Goal: Transaction & Acquisition: Book appointment/travel/reservation

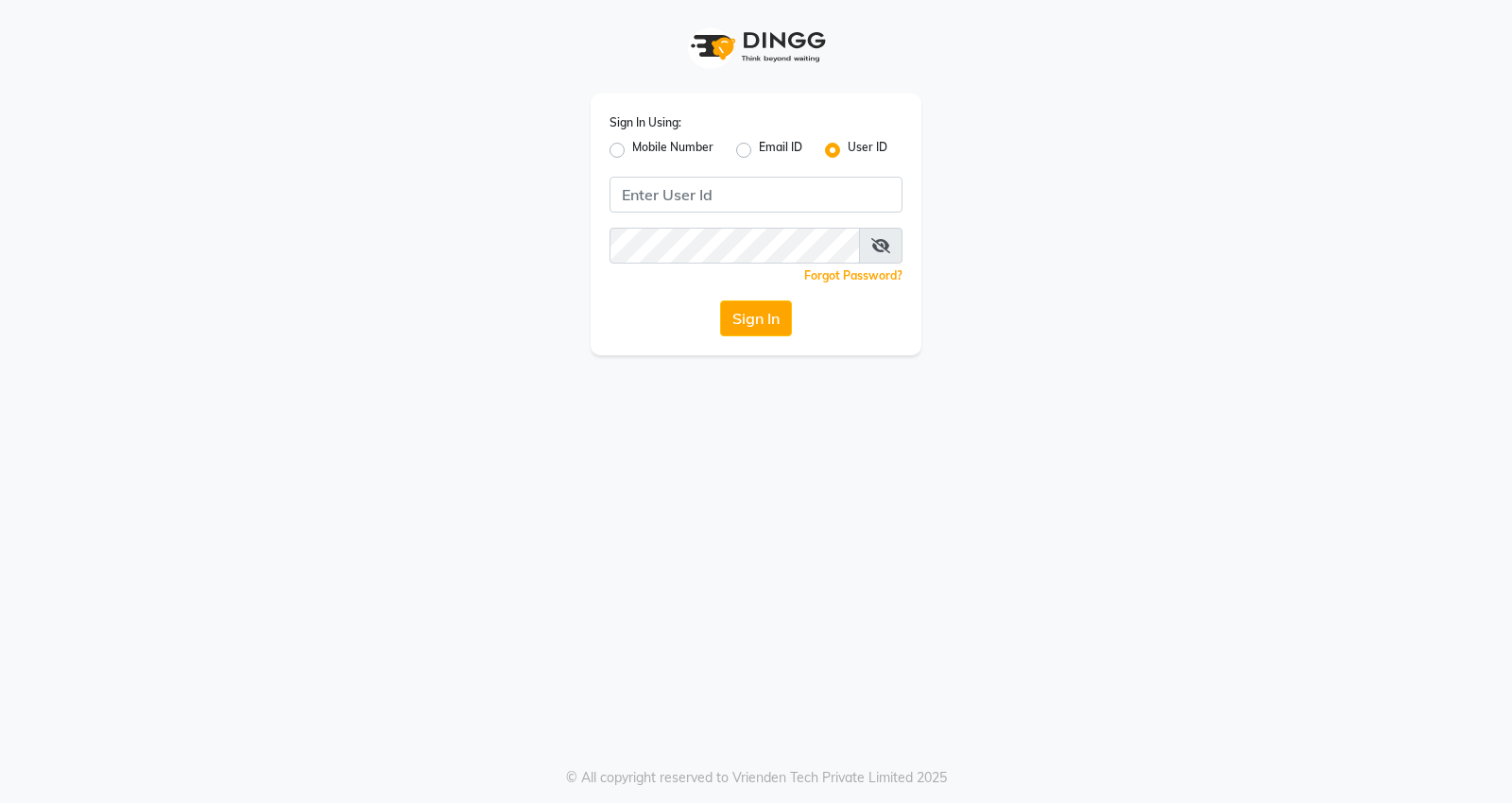
click at [632, 154] on label "Mobile Number" at bounding box center [673, 150] width 81 height 23
click at [632, 151] on input "Mobile Number" at bounding box center [638, 145] width 12 height 12
radio input "true"
radio input "false"
click at [777, 204] on input "Username" at bounding box center [787, 195] width 230 height 36
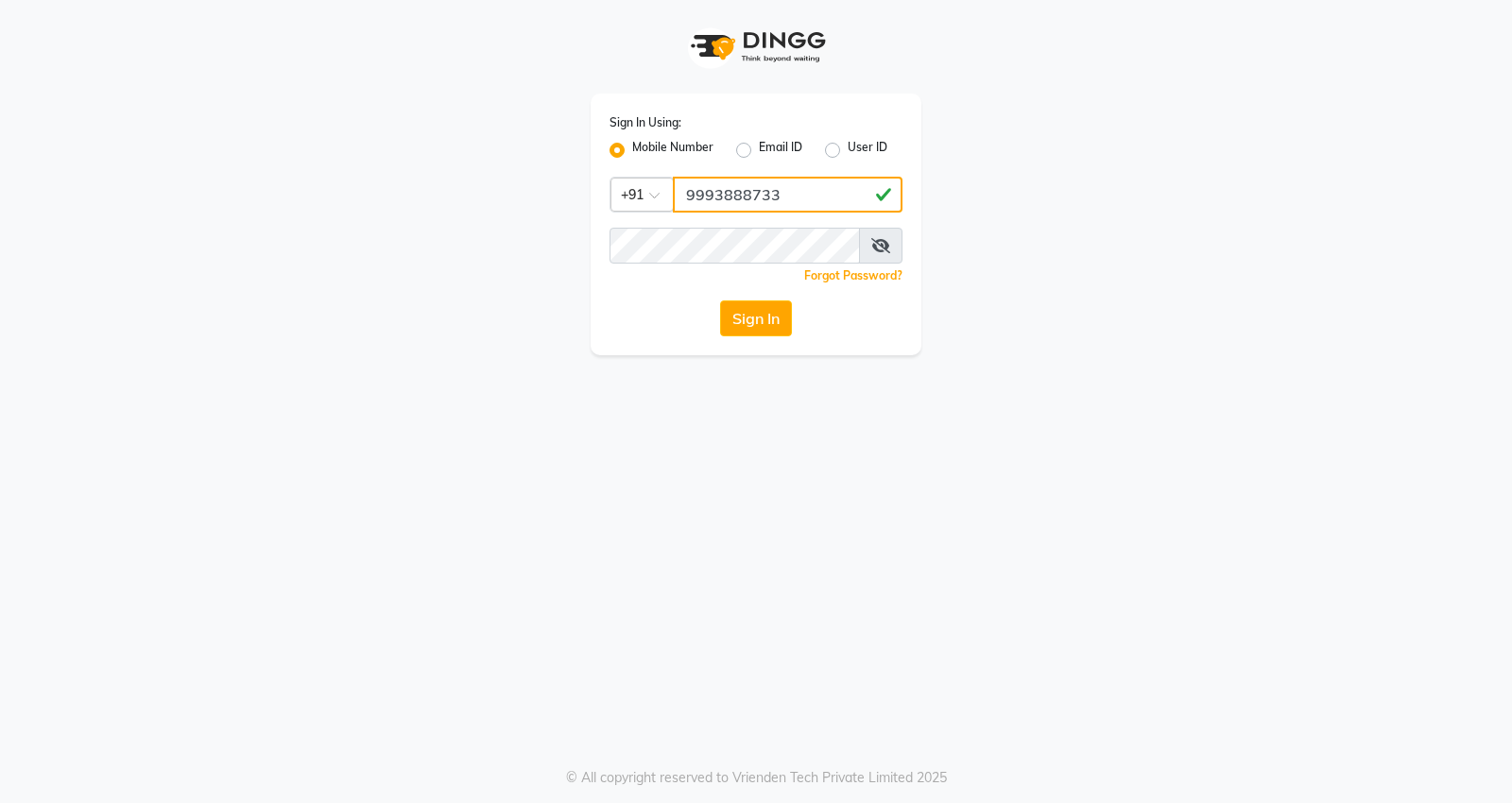
type input "9993888733"
click at [720, 301] on button "Sign In" at bounding box center [756, 319] width 72 height 36
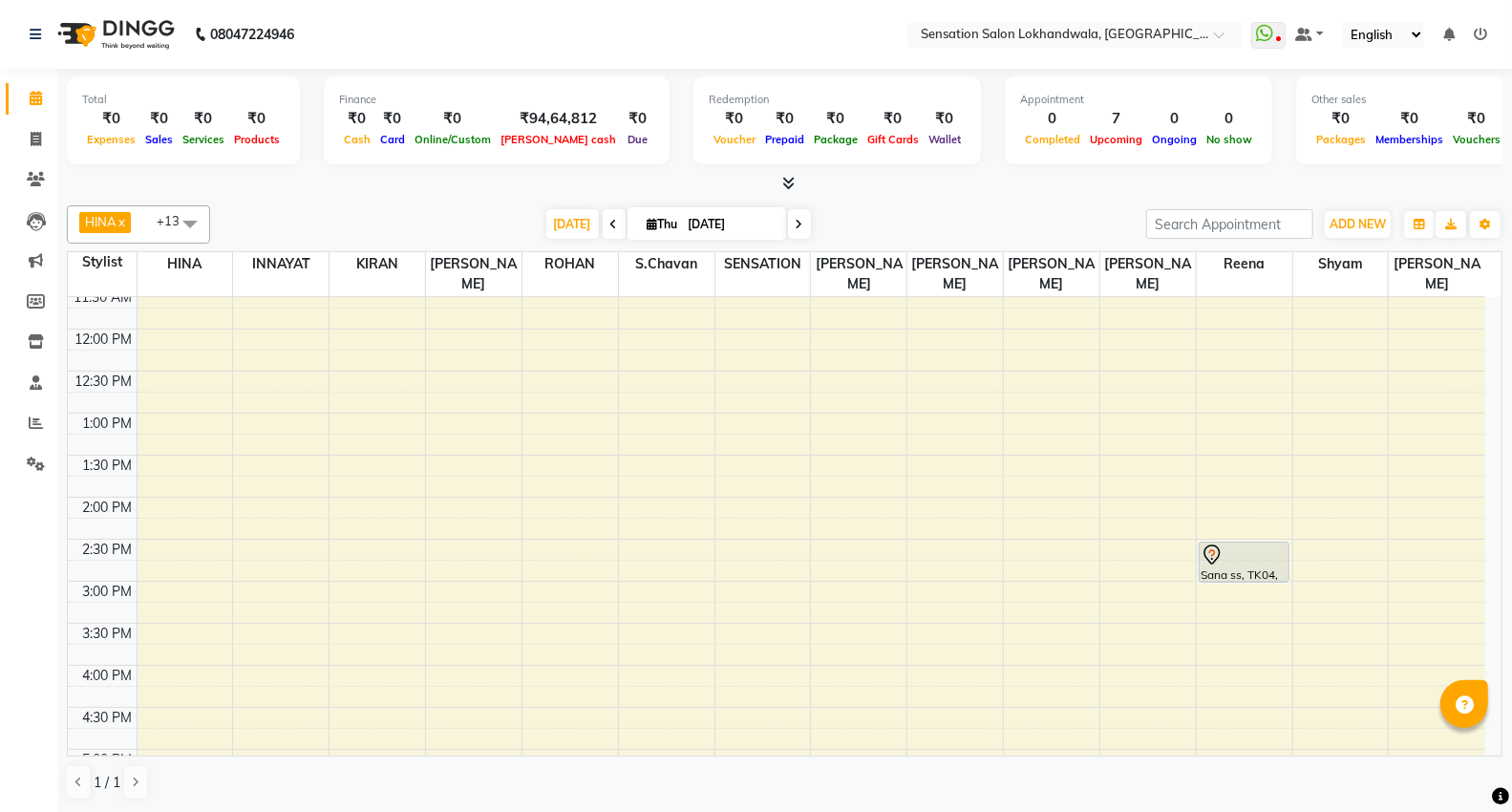
scroll to position [226, 0]
click at [586, 396] on div "9:00 AM 9:30 AM 10:00 AM 10:30 AM 11:00 AM 11:30 AM 12:00 PM 12:30 PM 1:00 PM 1…" at bounding box center [777, 701] width 1417 height 1260
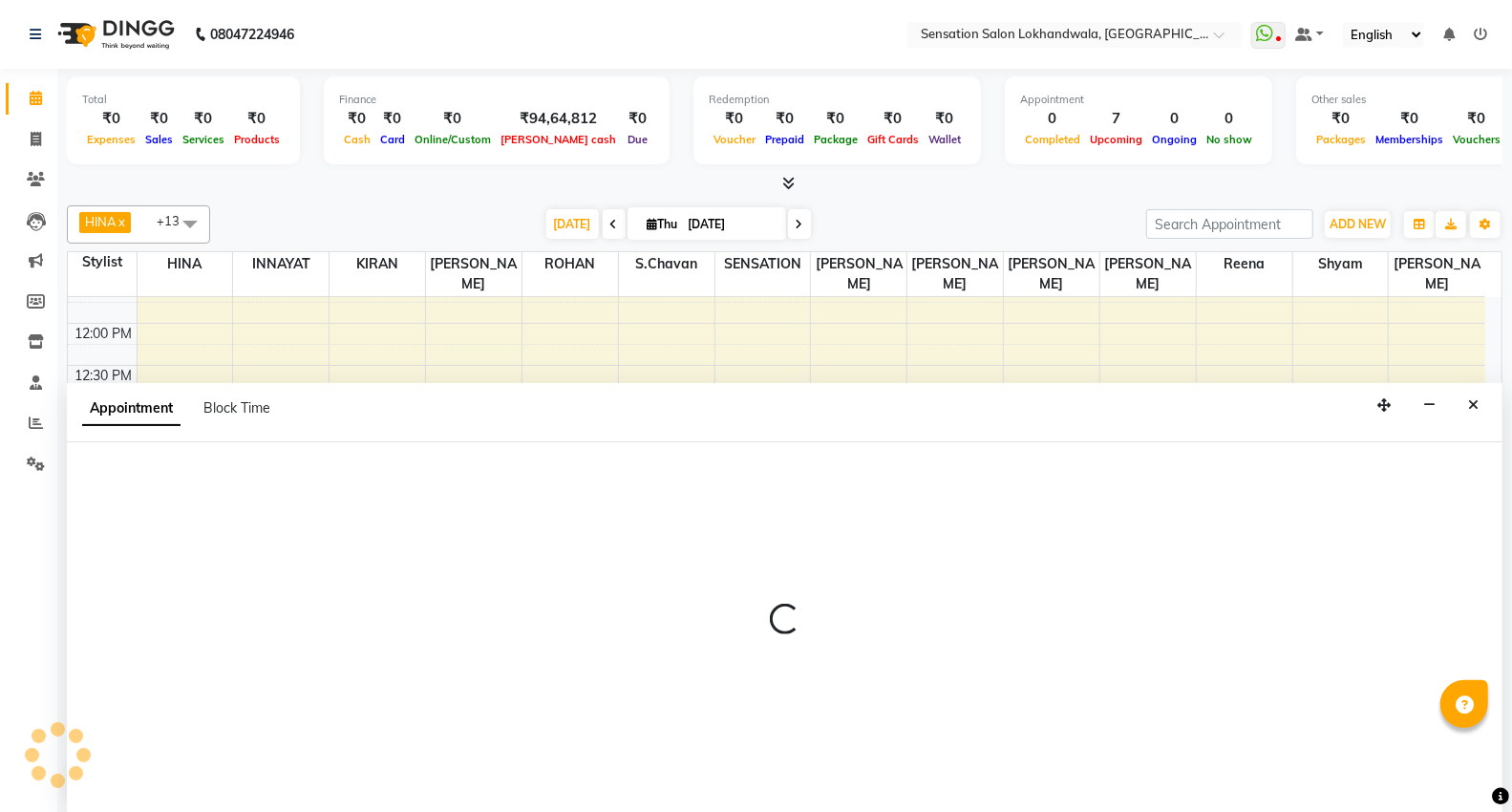
scroll to position [1, 0]
select select "7691"
select select "780"
select select "tentative"
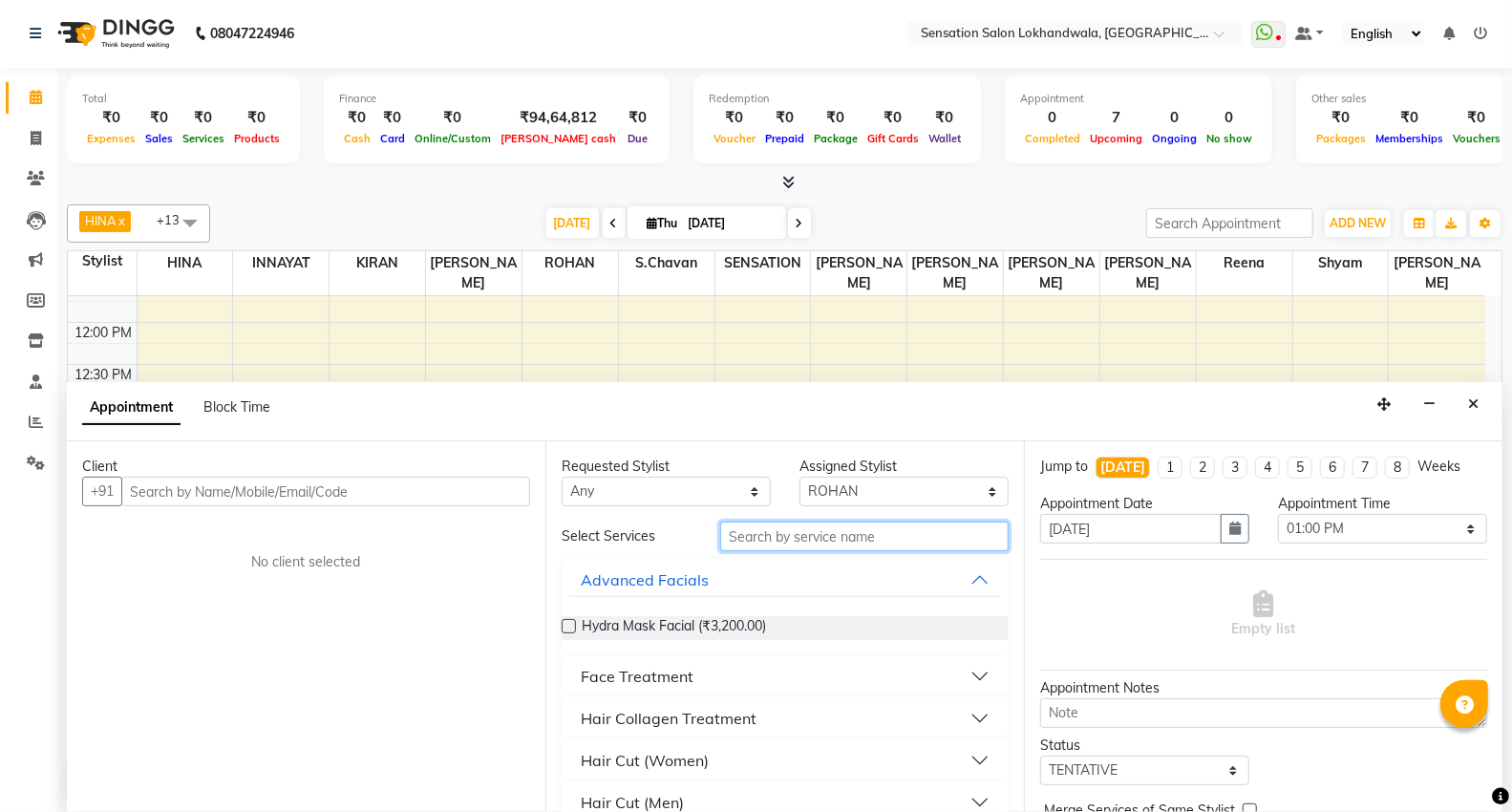
click at [751, 539] on input "text" at bounding box center [865, 536] width 289 height 30
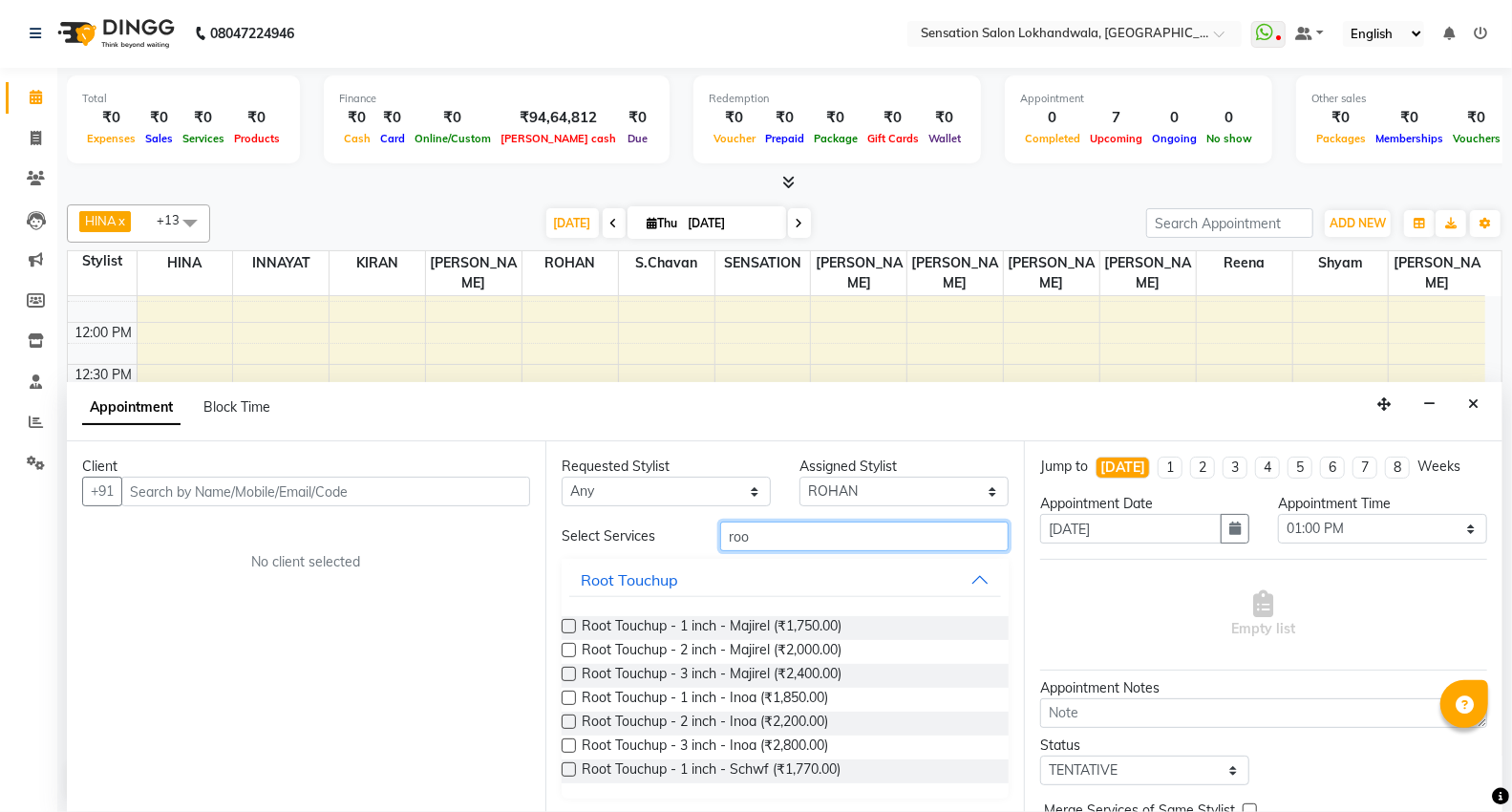
type input "roo"
click at [566, 627] on label at bounding box center [568, 625] width 14 height 14
click at [566, 627] on input "checkbox" at bounding box center [567, 627] width 12 height 12
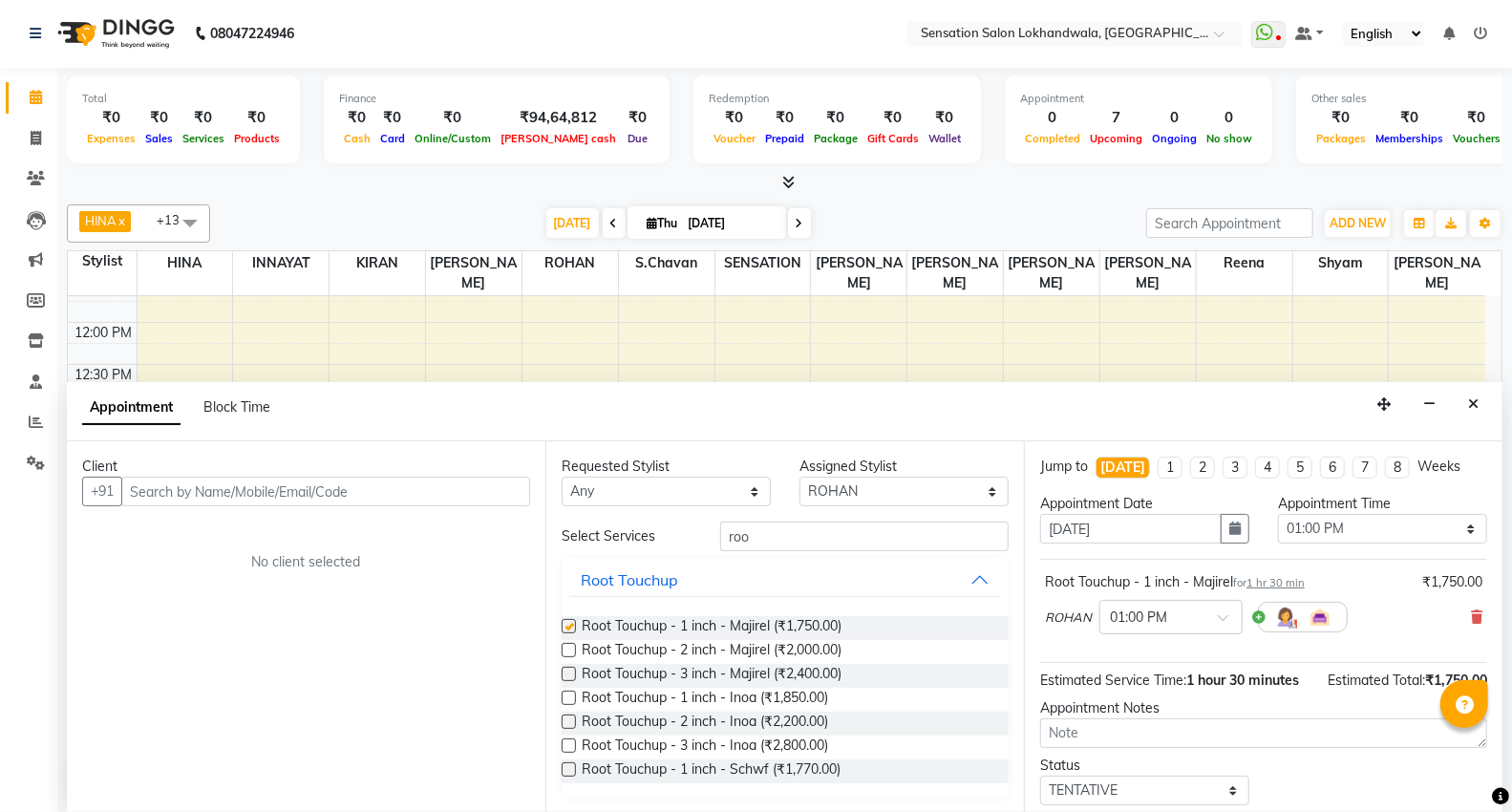
checkbox input "false"
click at [301, 494] on input "text" at bounding box center [325, 491] width 408 height 30
click at [285, 498] on input "text" at bounding box center [325, 491] width 408 height 30
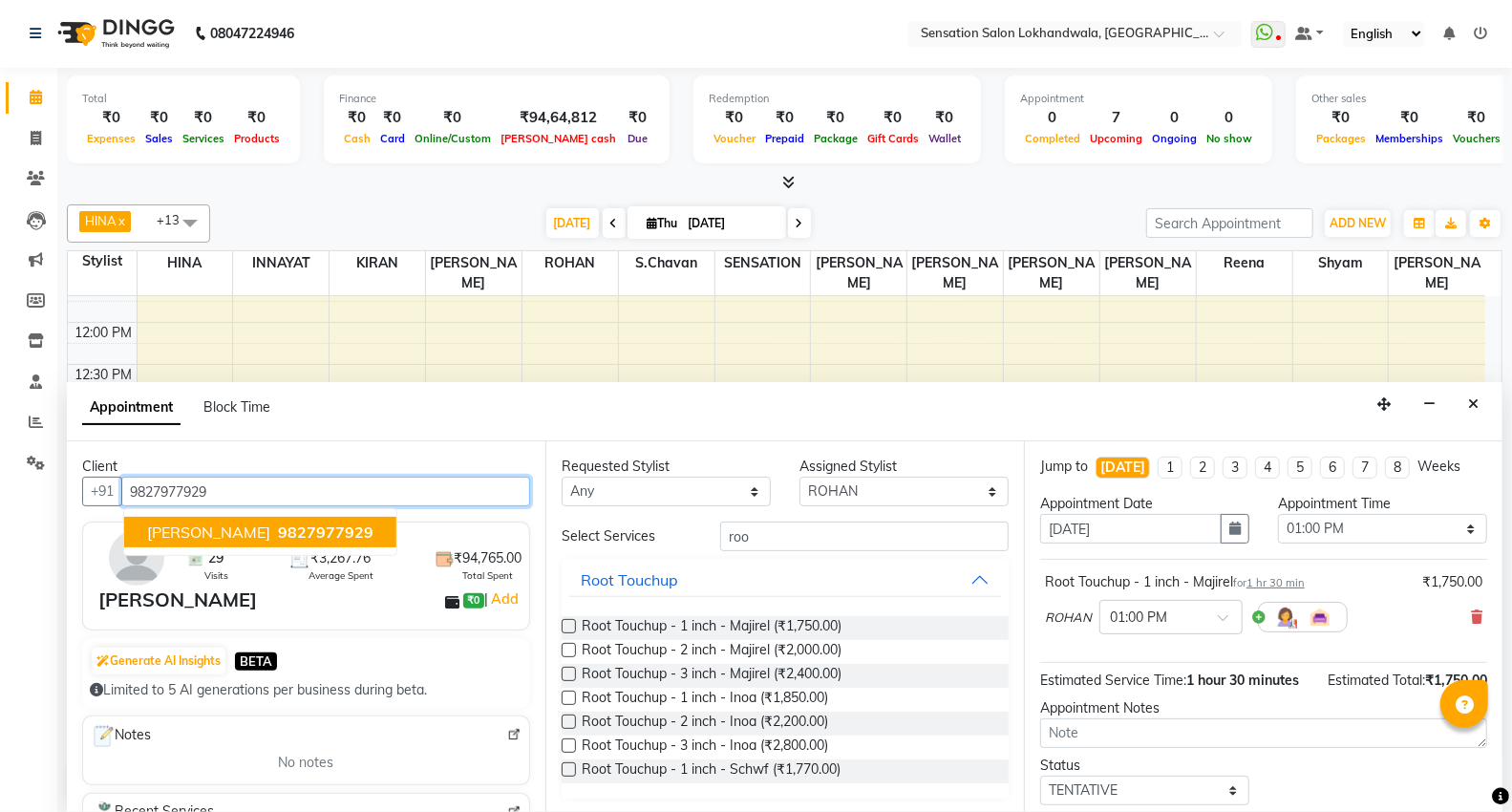
click at [320, 532] on span "9827977929" at bounding box center [326, 532] width 96 height 19
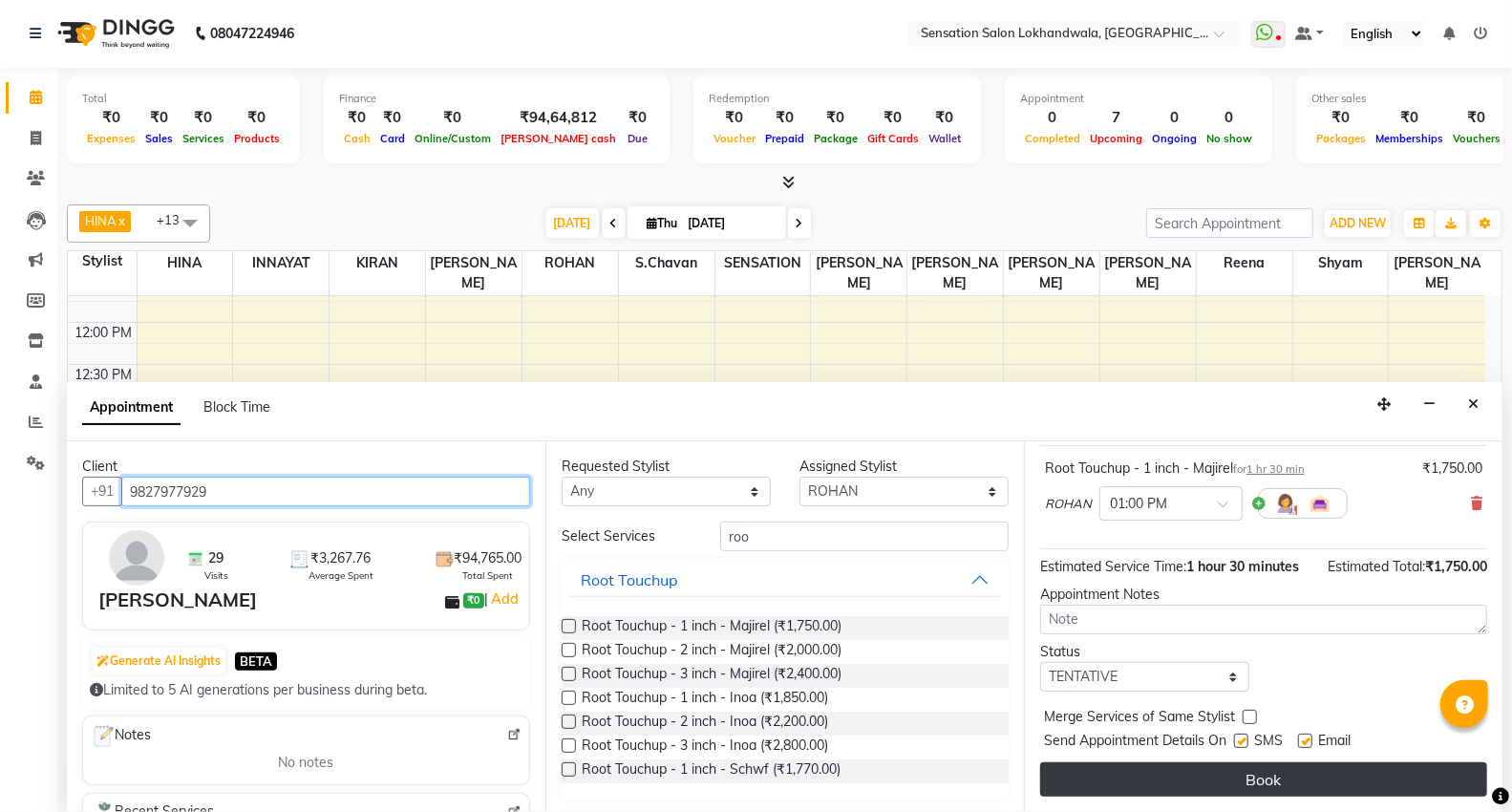
type input "9827977929"
click at [1405, 779] on button "Book" at bounding box center [1263, 779] width 447 height 34
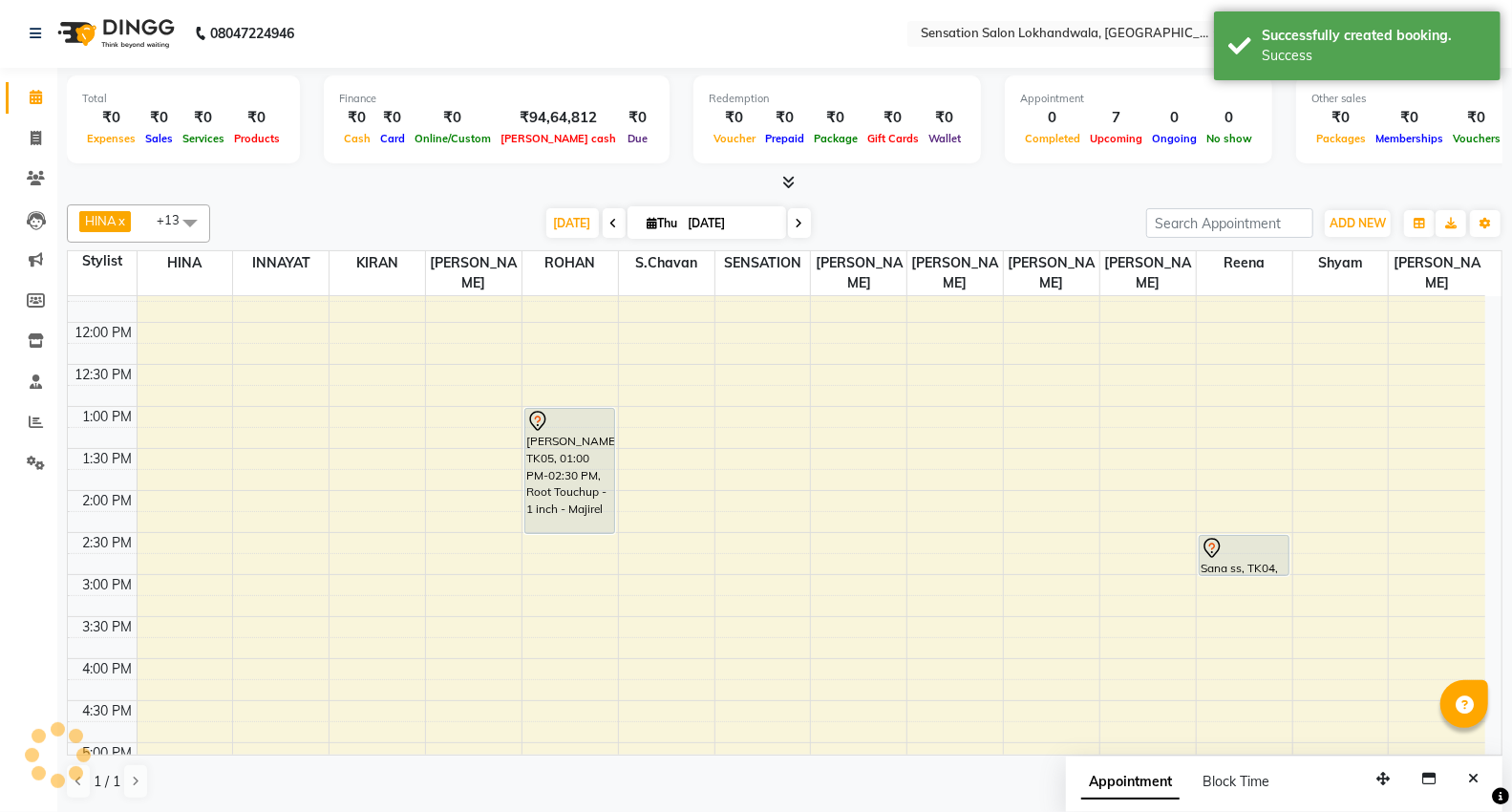
scroll to position [0, 0]
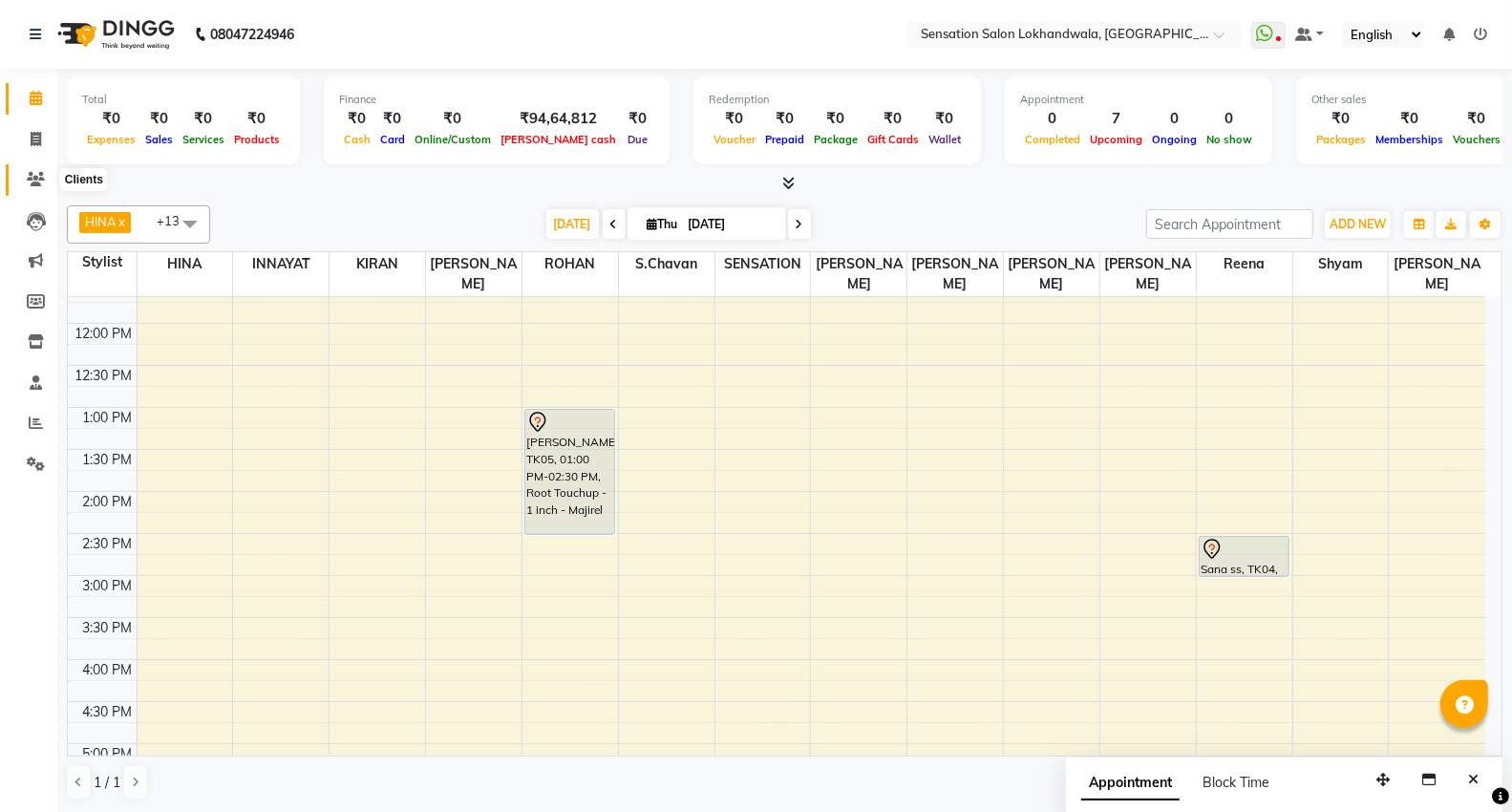
click at [29, 180] on icon at bounding box center [35, 179] width 18 height 14
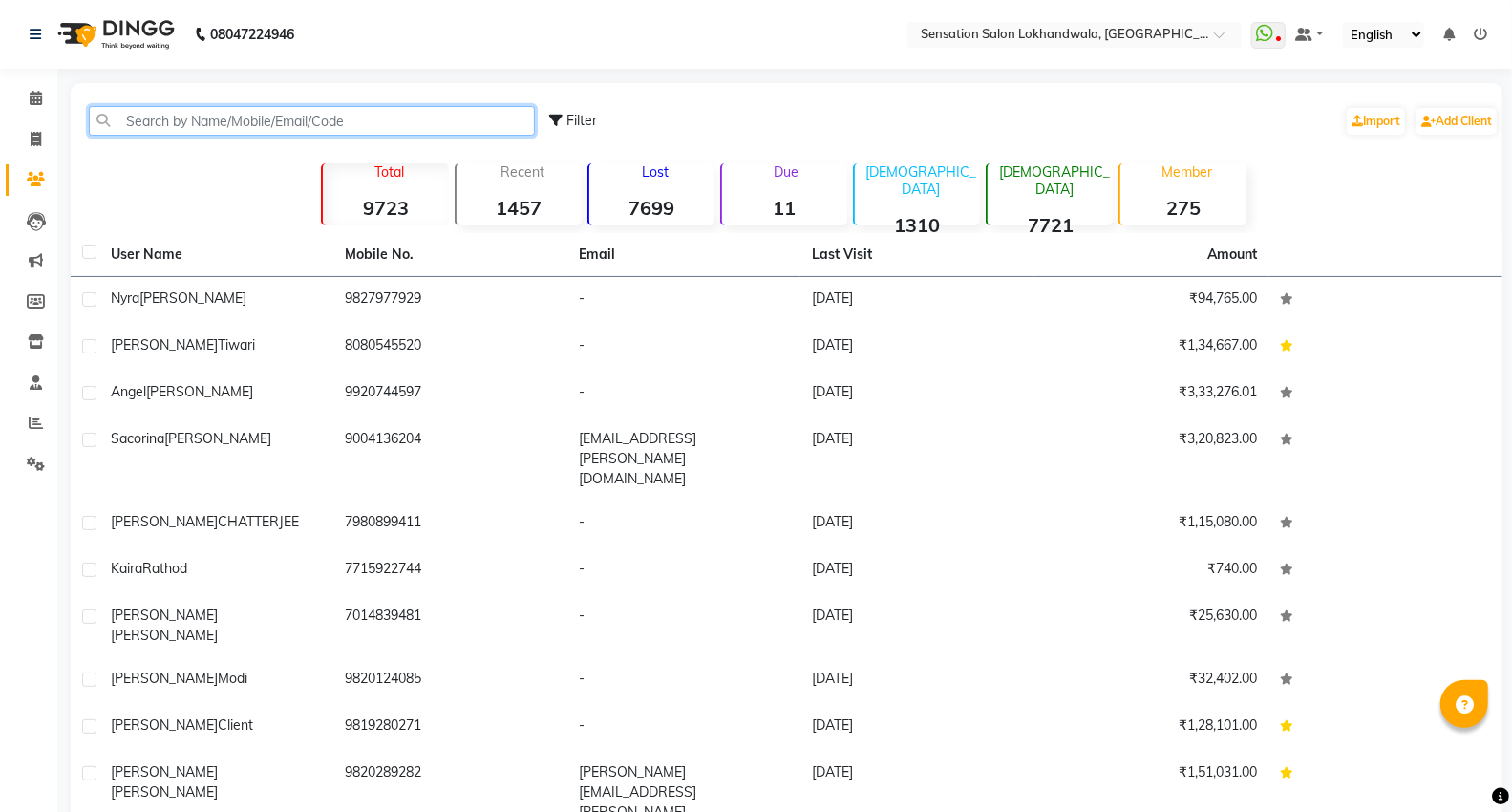
click at [134, 121] on input "text" at bounding box center [312, 121] width 446 height 30
click at [36, 107] on span at bounding box center [35, 99] width 33 height 22
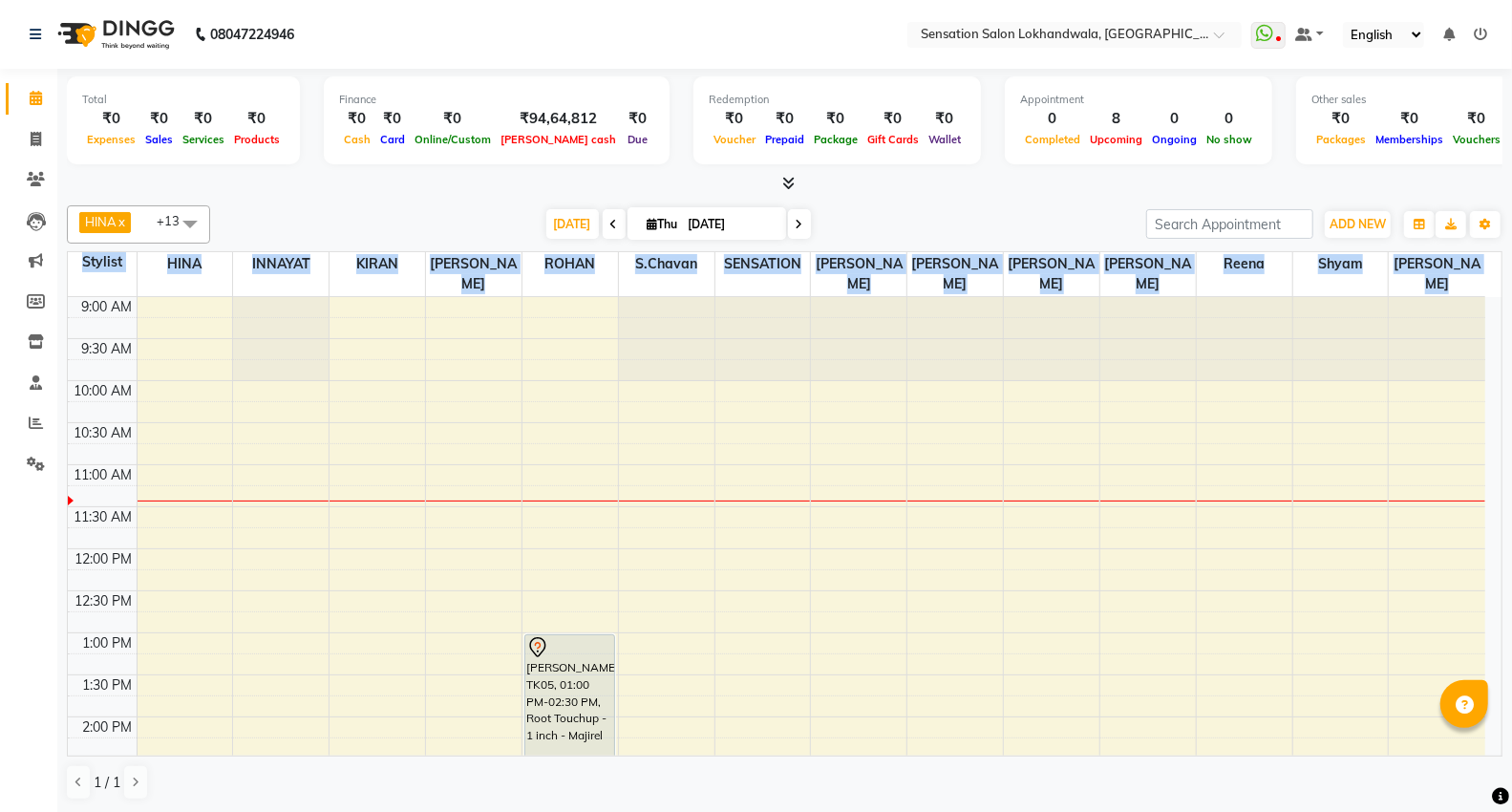
drag, startPoint x: 1502, startPoint y: 352, endPoint x: 1496, endPoint y: 440, distance: 88.2
click at [1496, 440] on div "Total ₹0 Expenses ₹0 Sales ₹0 Services ₹0 Products Finance ₹0 Cash ₹0 Card ₹0 O…" at bounding box center [784, 441] width 1455 height 744
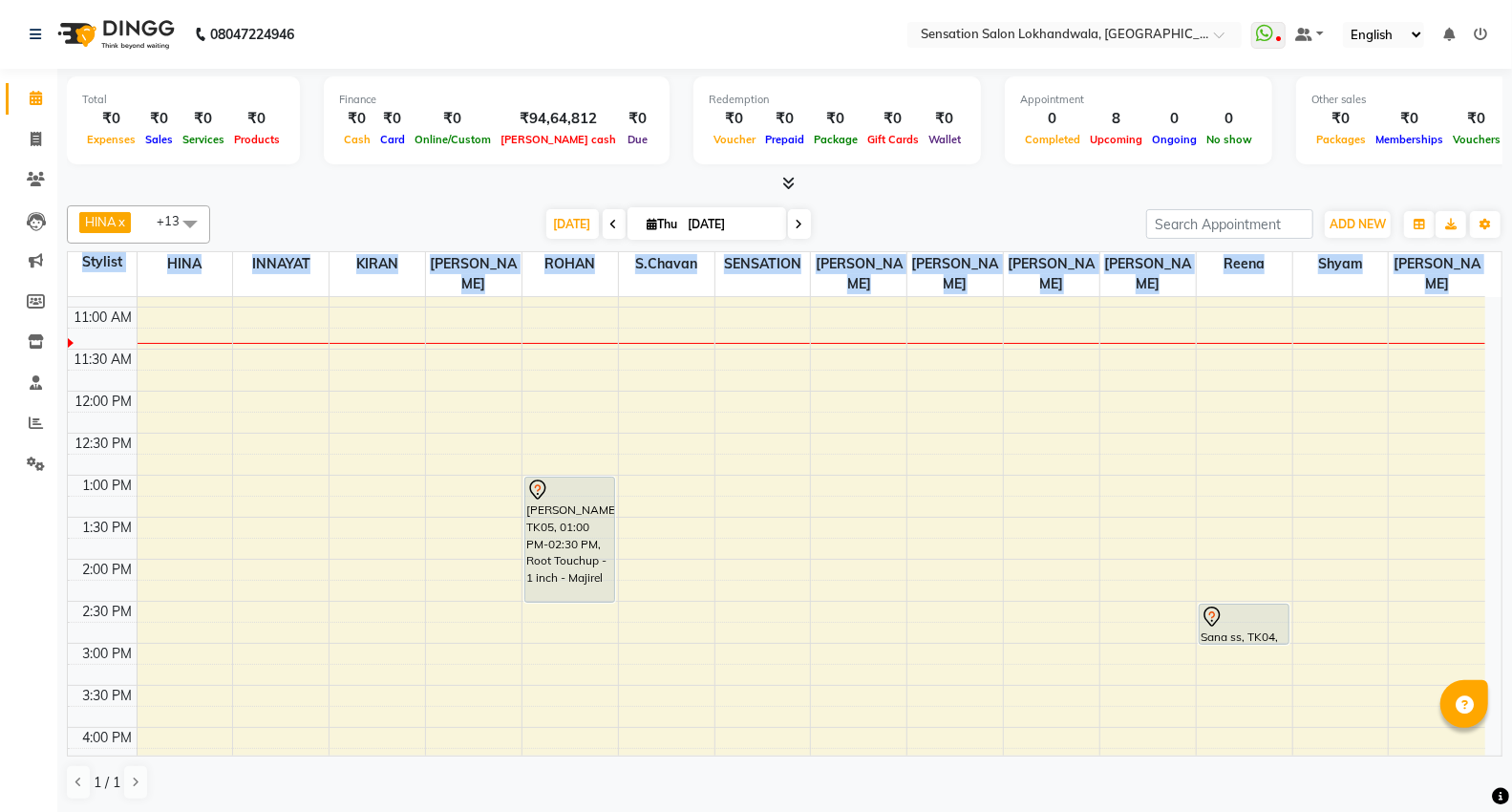
scroll to position [186, 0]
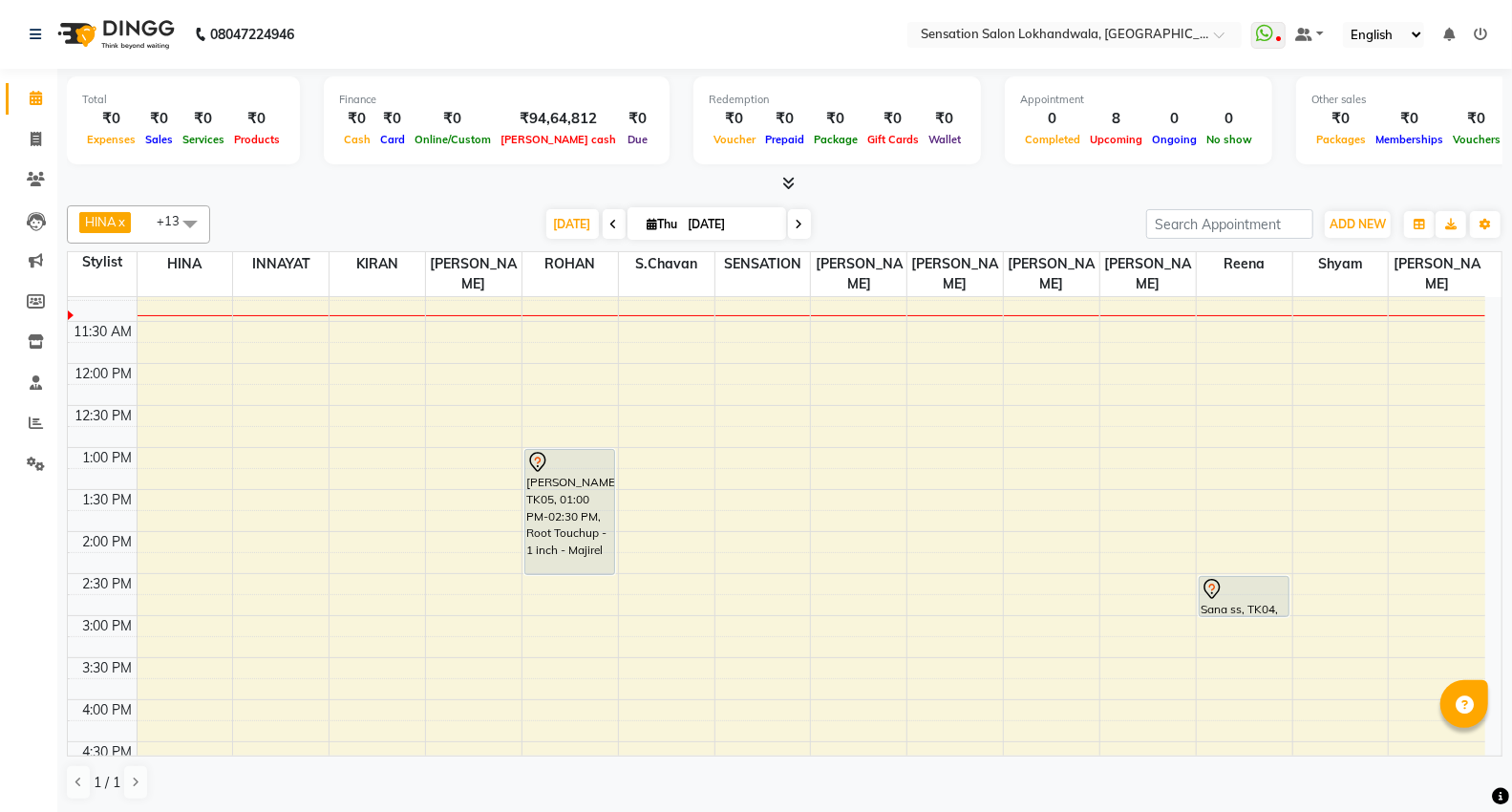
click at [1505, 239] on div "Total ₹0 Expenses ₹0 Sales ₹0 Services ₹0 Products Finance ₹0 Cash ₹0 Card ₹0 O…" at bounding box center [784, 441] width 1455 height 744
click at [652, 443] on div "9:00 AM 9:30 AM 10:00 AM 10:30 AM 11:00 AM 11:30 AM 12:00 PM 12:30 PM 1:00 PM 1…" at bounding box center [777, 741] width 1417 height 1260
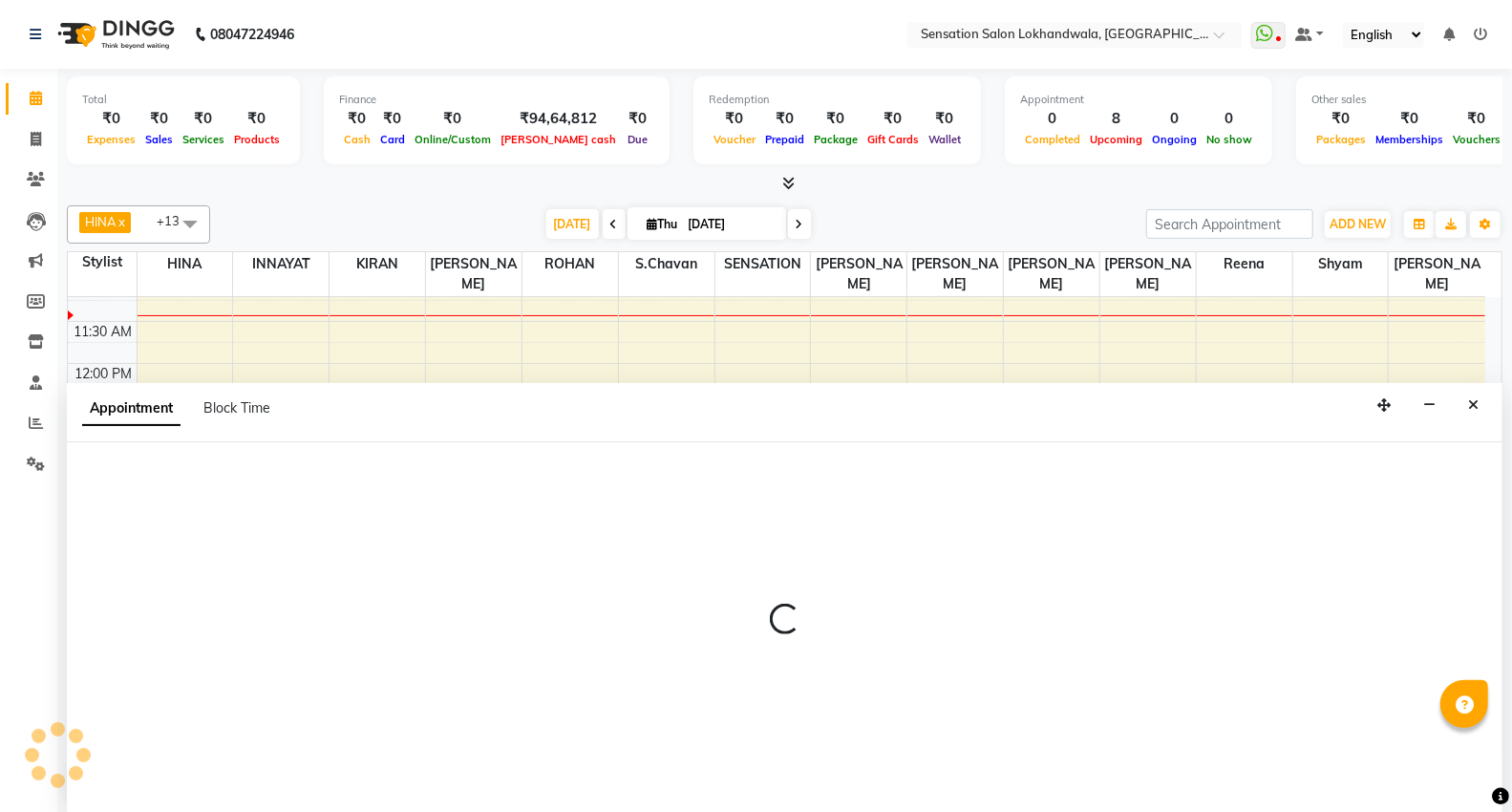
scroll to position [1, 0]
select select "48168"
select select "tentative"
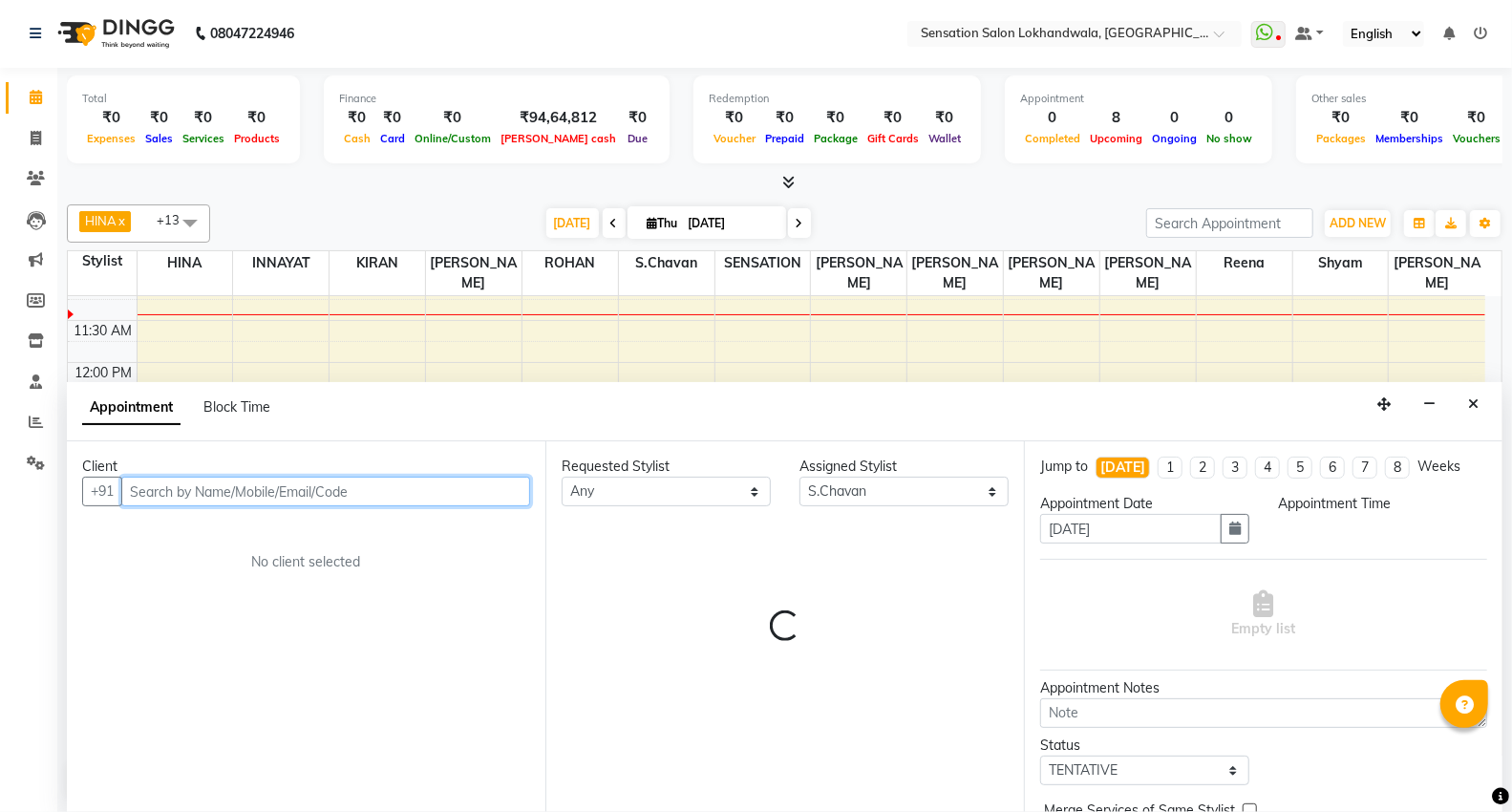
select select "780"
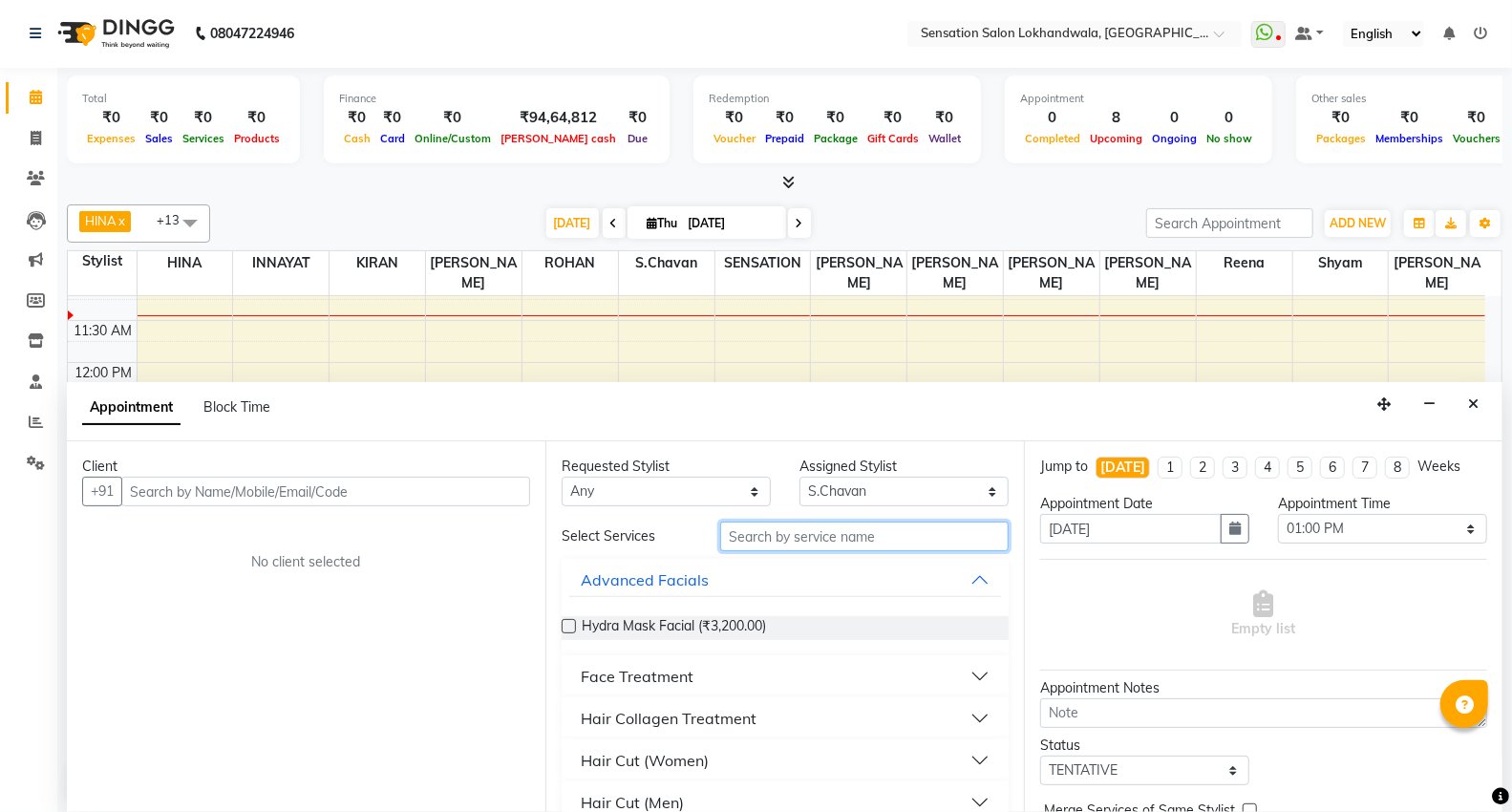
click at [748, 538] on input "text" at bounding box center [865, 536] width 289 height 30
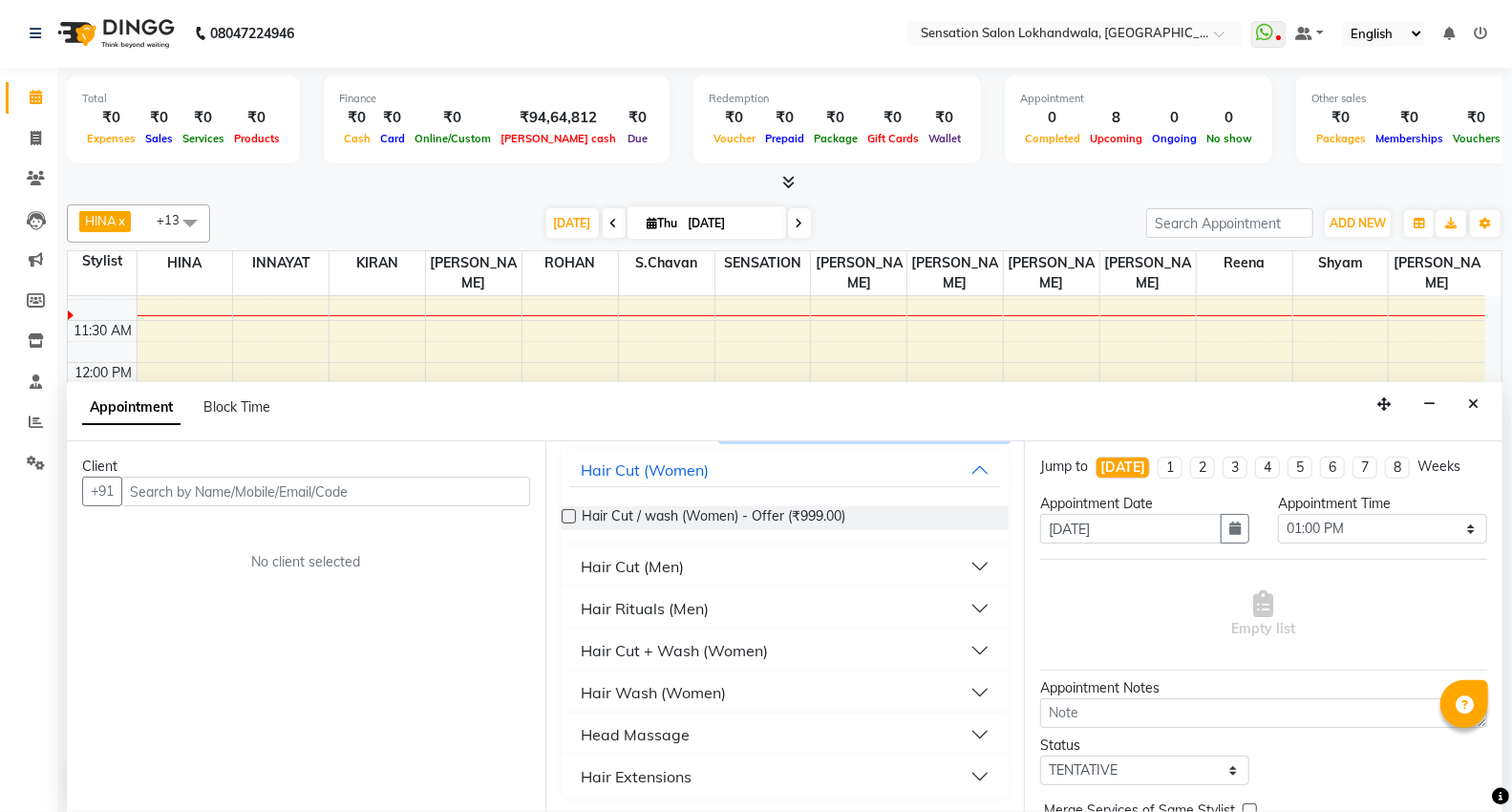
type input "wash"
click at [727, 702] on button "Hair Wash (Women)" at bounding box center [784, 692] width 431 height 34
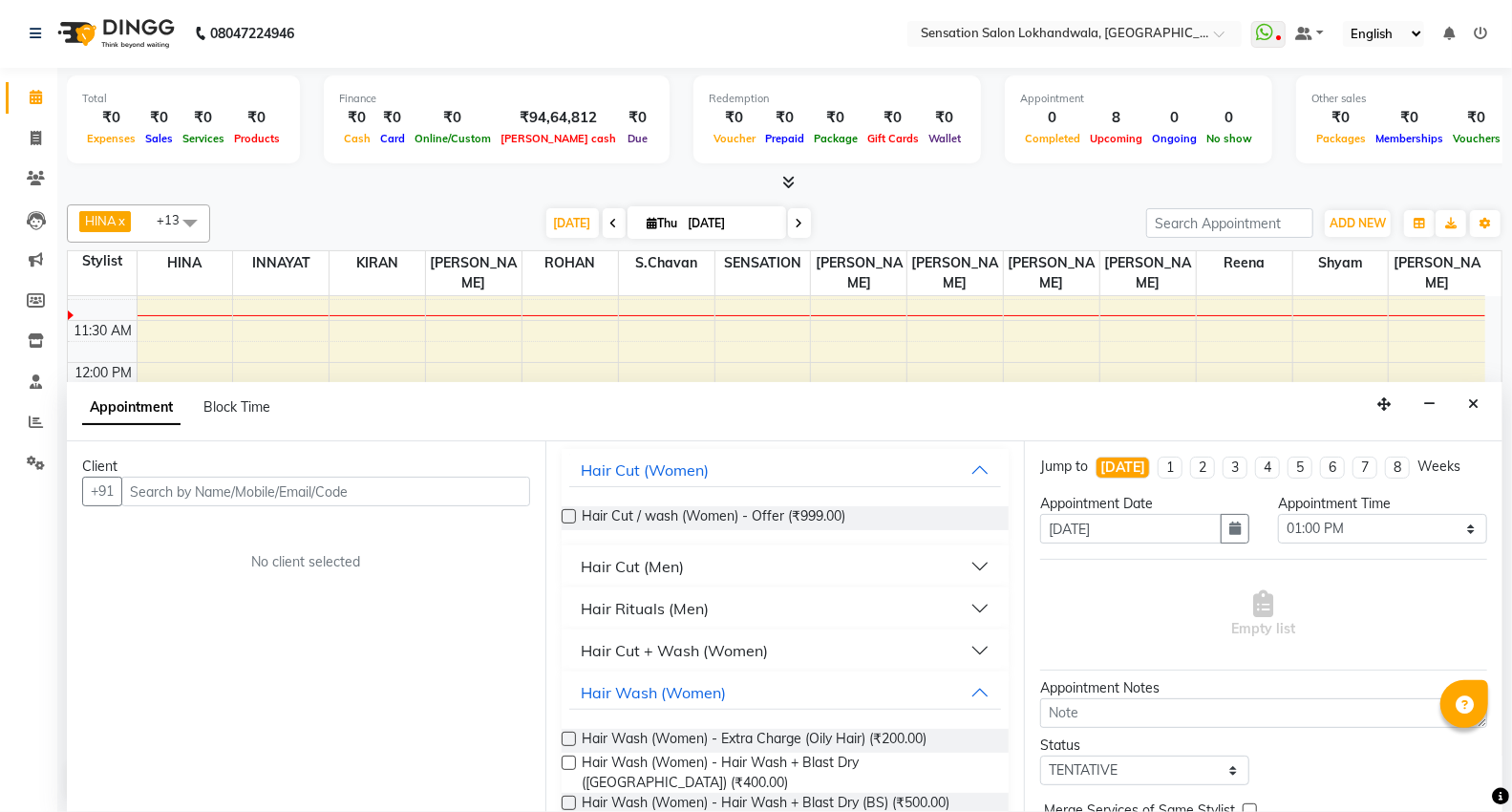
click at [564, 796] on label at bounding box center [568, 802] width 14 height 14
click at [564, 799] on input "checkbox" at bounding box center [567, 804] width 12 height 12
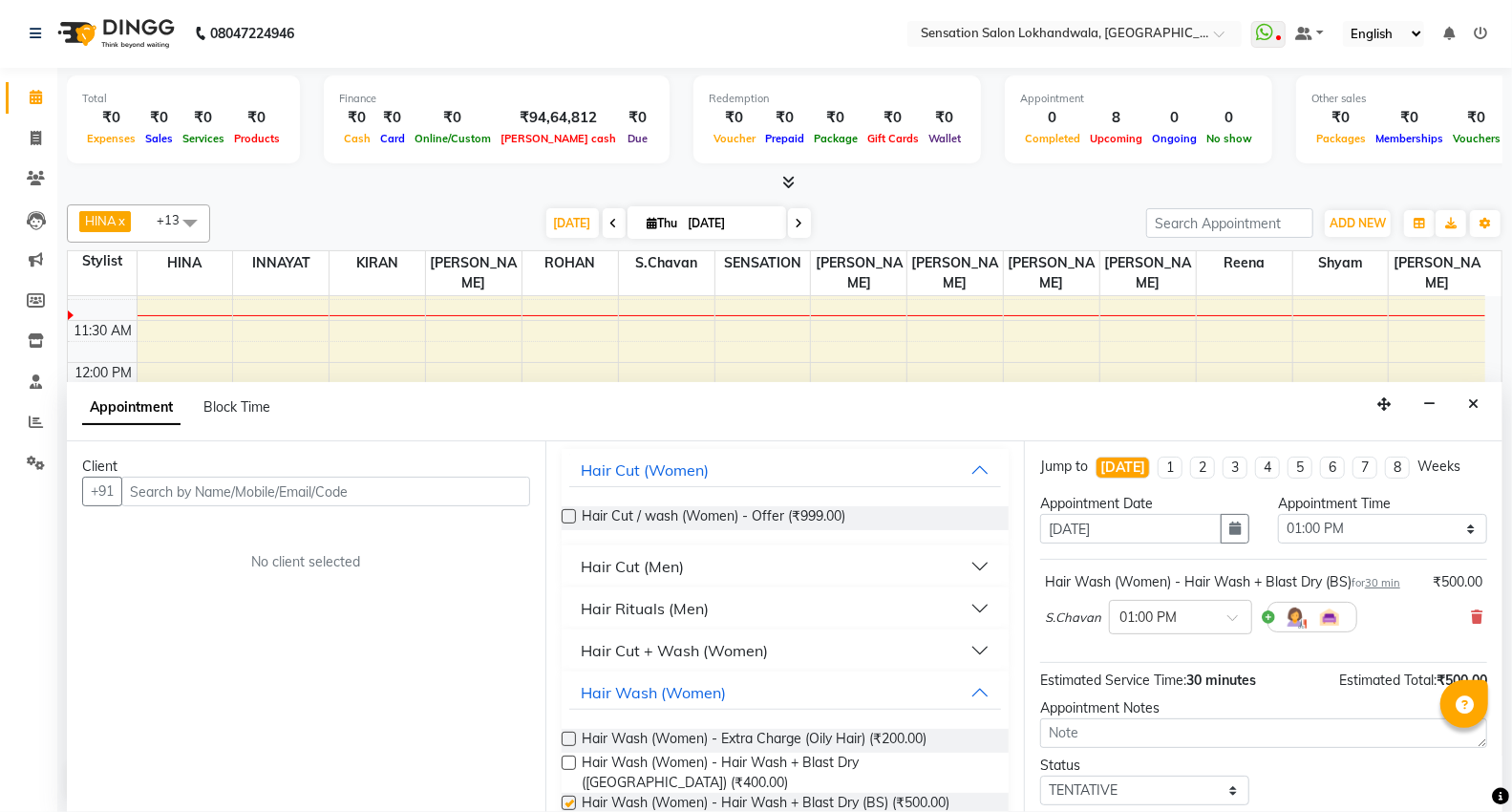
checkbox input "false"
click at [397, 503] on input "text" at bounding box center [325, 491] width 408 height 30
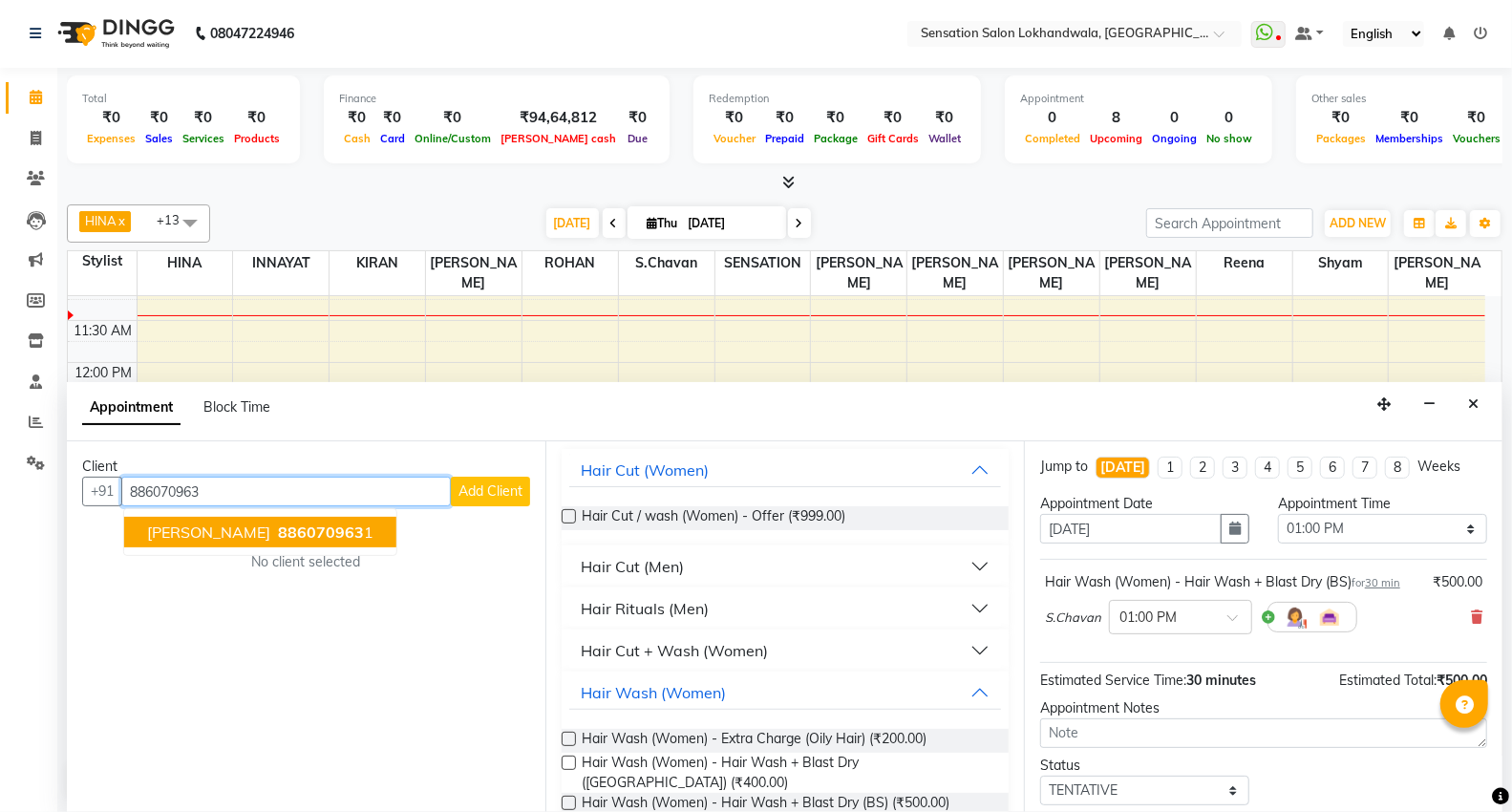
drag, startPoint x: 322, startPoint y: 526, endPoint x: 526, endPoint y: 556, distance: 206.2
click at [325, 526] on span "886070963" at bounding box center [321, 532] width 86 height 19
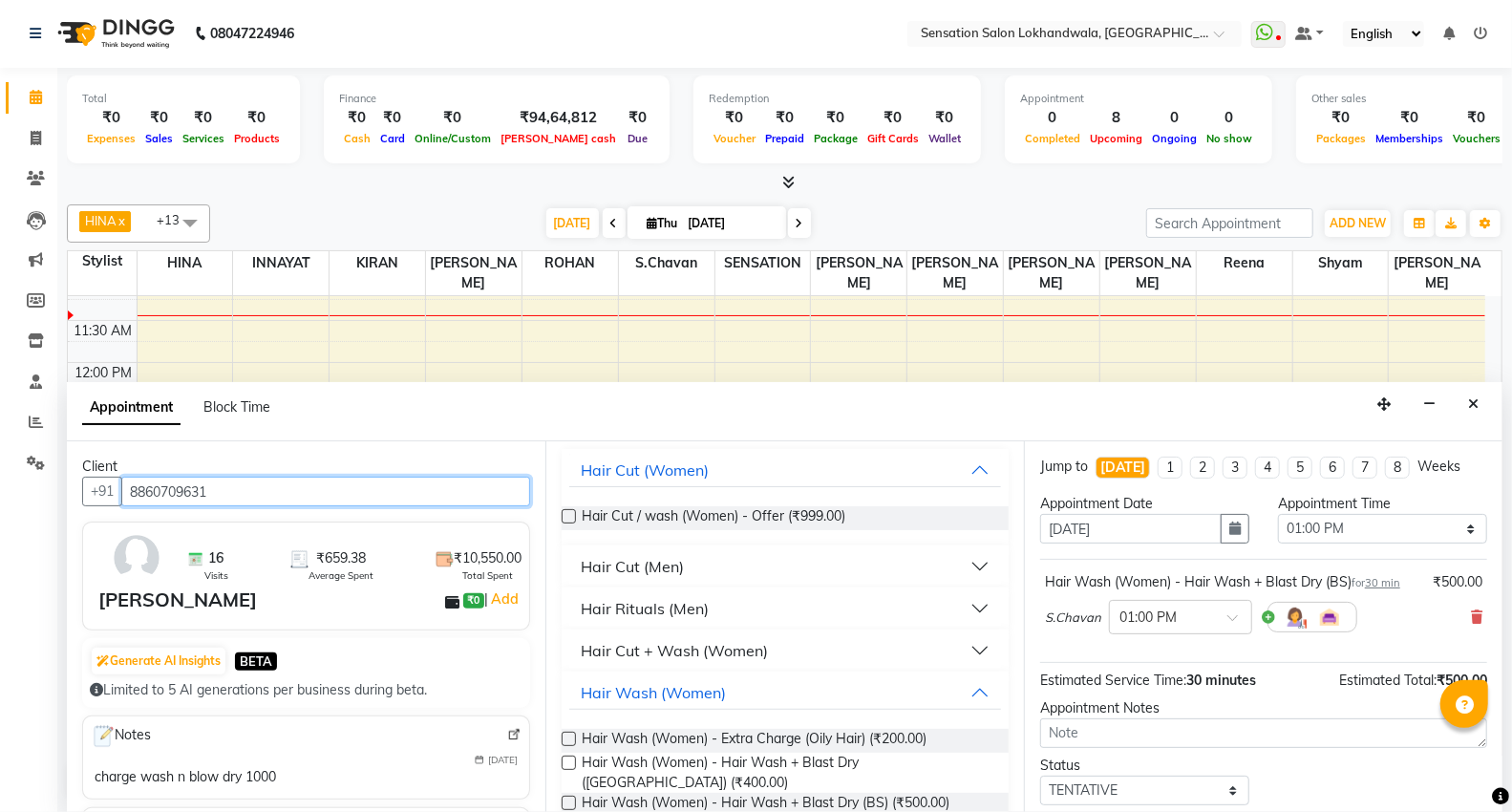
scroll to position [113, 0]
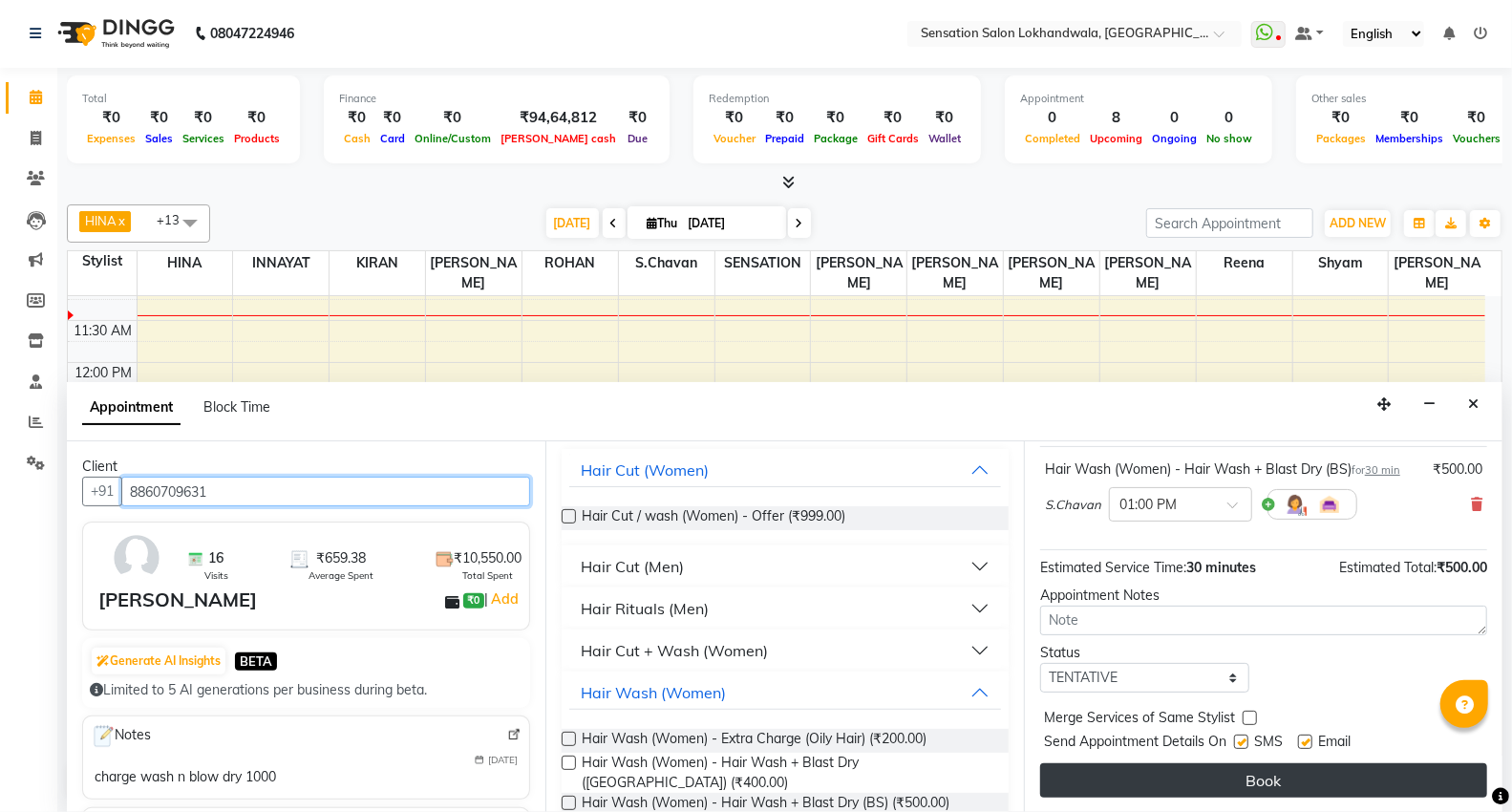
type input "8860709631"
click at [1414, 766] on button "Book" at bounding box center [1263, 780] width 447 height 34
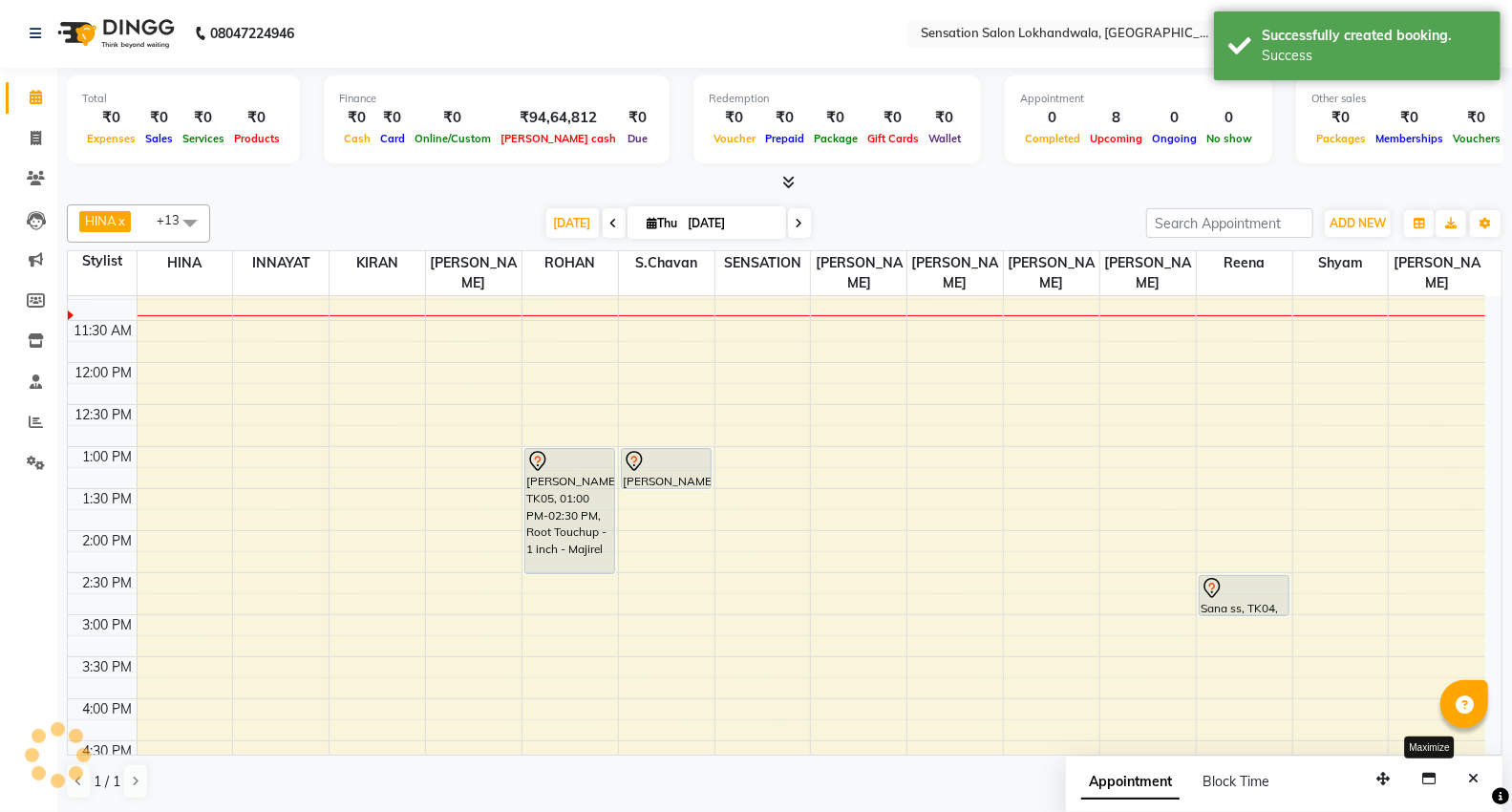
scroll to position [0, 0]
